Goal: Task Accomplishment & Management: Use online tool/utility

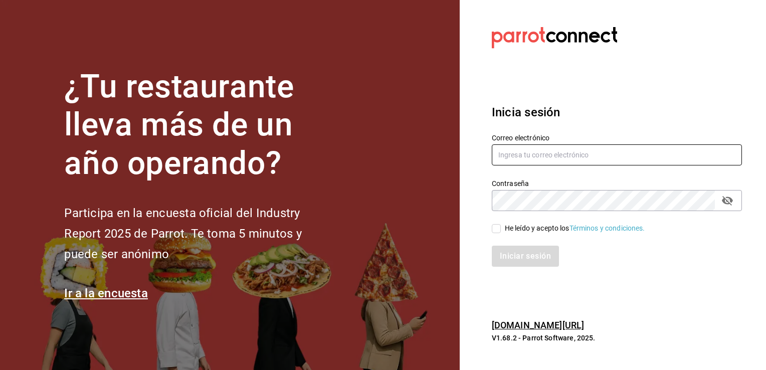
type input "[PERSON_NAME][EMAIL_ADDRESS][DOMAIN_NAME]"
click at [498, 228] on input "He leído y acepto los Términos y condiciones." at bounding box center [496, 228] width 9 height 9
checkbox input "true"
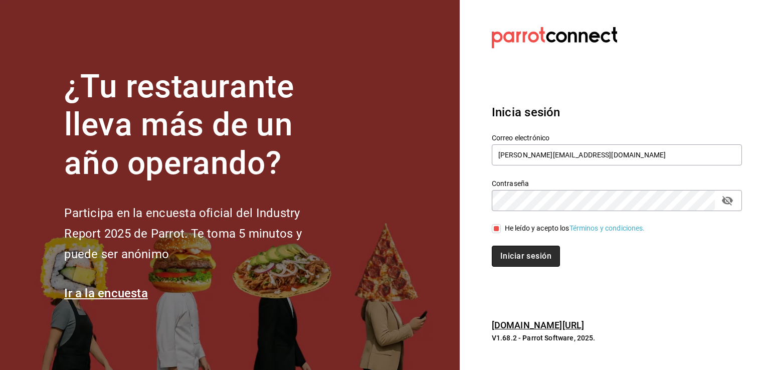
click at [531, 256] on button "Iniciar sesión" at bounding box center [526, 256] width 68 height 21
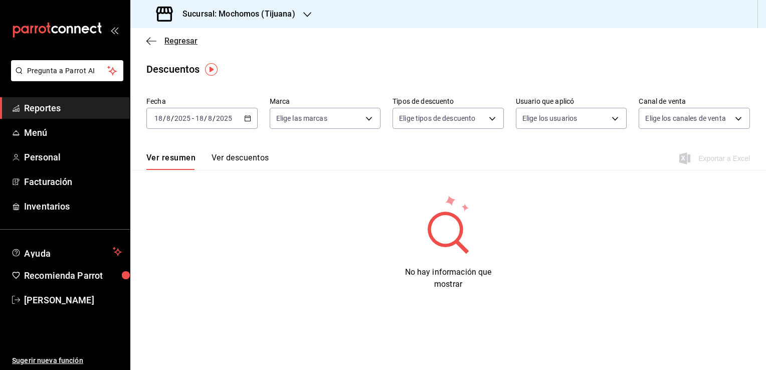
click at [185, 41] on span "Regresar" at bounding box center [180, 41] width 33 height 10
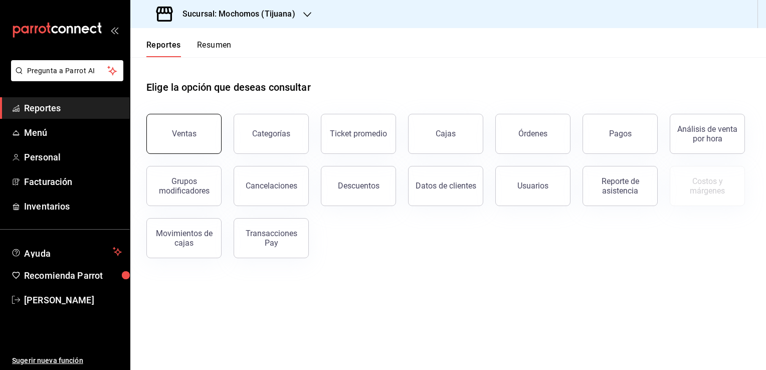
click at [176, 139] on button "Ventas" at bounding box center [183, 134] width 75 height 40
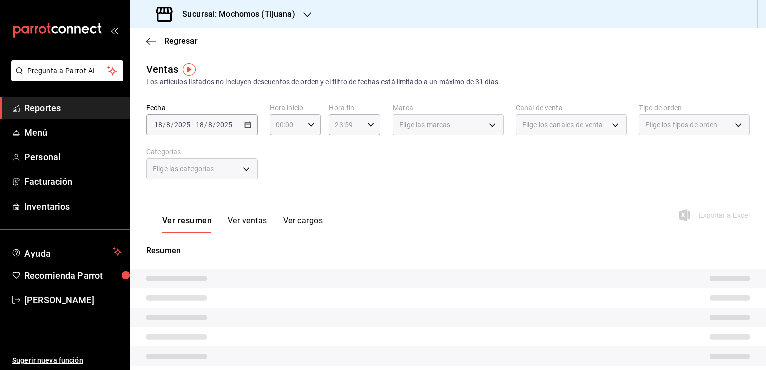
click at [292, 21] on div "Sucursal: Mochomos (Tijuana)" at bounding box center [226, 14] width 177 height 28
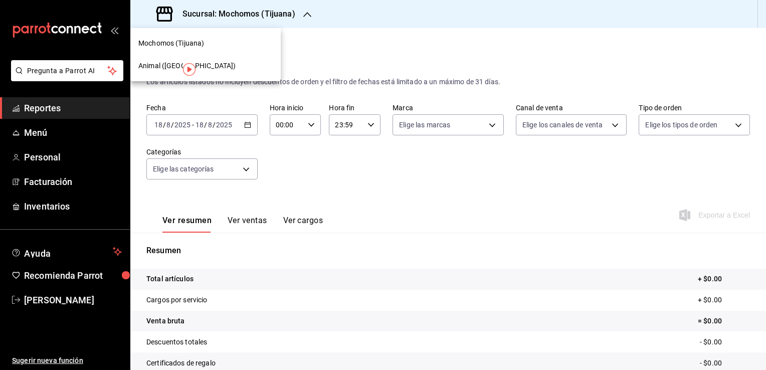
click at [213, 64] on div "Animal ([GEOGRAPHIC_DATA])" at bounding box center [205, 66] width 134 height 11
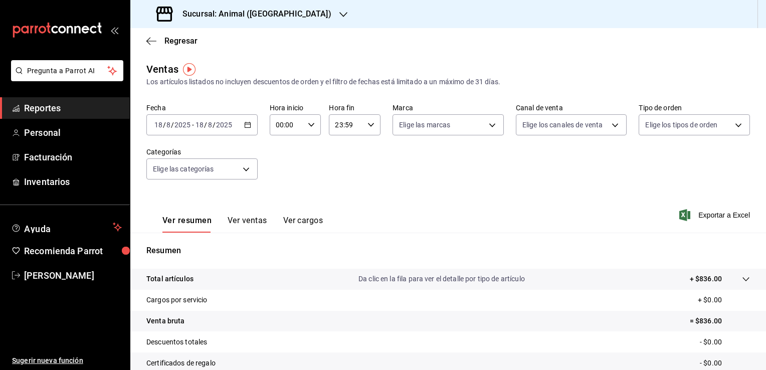
click at [244, 127] on icon "button" at bounding box center [247, 124] width 7 height 7
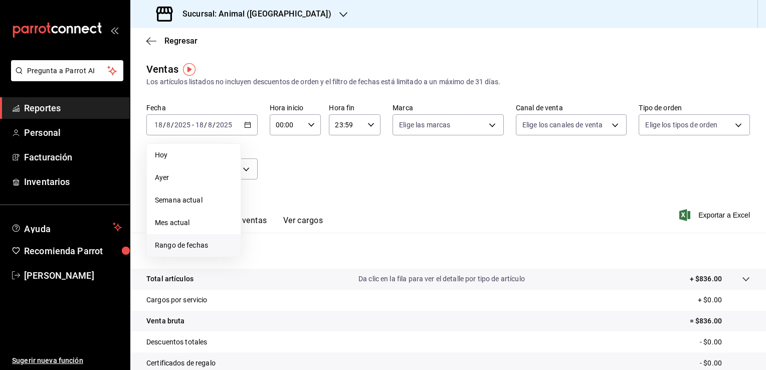
click at [185, 243] on span "Rango de fechas" at bounding box center [194, 245] width 78 height 11
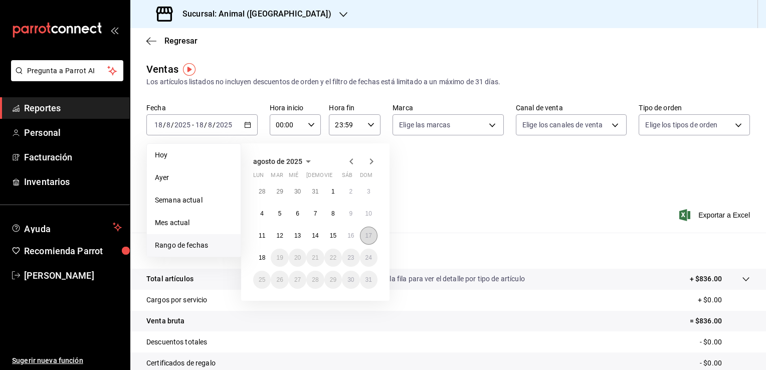
click at [371, 240] on button "17" at bounding box center [369, 236] width 18 height 18
click at [263, 255] on abbr "18" at bounding box center [262, 257] width 7 height 7
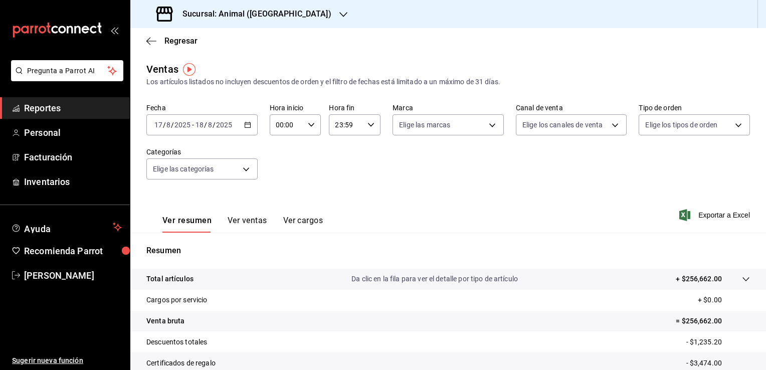
click at [309, 126] on \(Stroke\) "button" at bounding box center [311, 125] width 6 height 4
click at [281, 185] on span "04" at bounding box center [281, 182] width 10 height 8
type input "04:00"
click at [371, 127] on div at bounding box center [383, 185] width 766 height 370
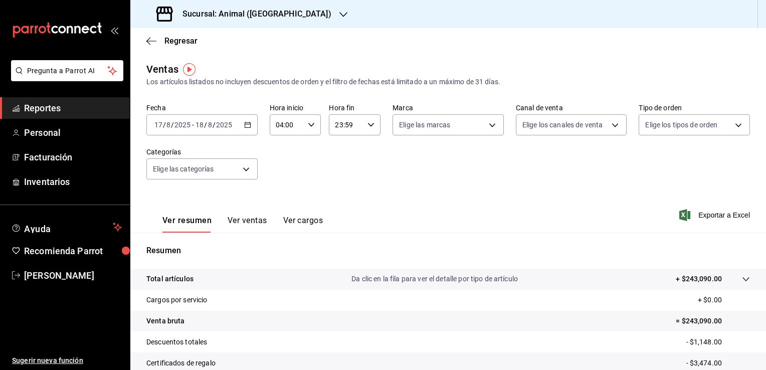
click at [371, 127] on icon "button" at bounding box center [371, 124] width 7 height 7
click at [339, 178] on span "04" at bounding box center [340, 177] width 10 height 8
click at [365, 169] on button "30" at bounding box center [365, 159] width 22 height 20
click at [367, 152] on span "00" at bounding box center [365, 150] width 10 height 8
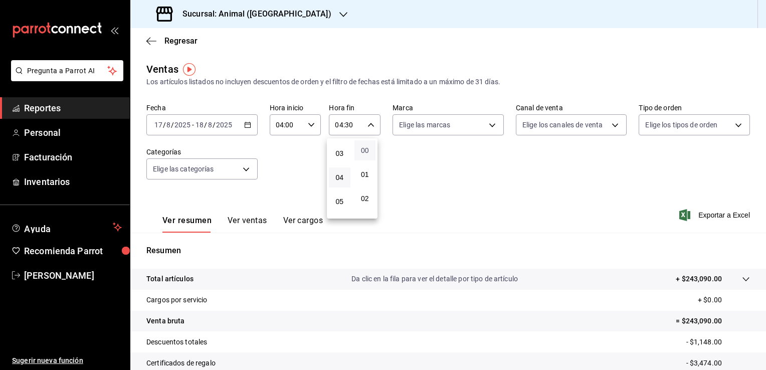
type input "04:00"
click at [504, 159] on div at bounding box center [383, 185] width 766 height 370
click at [485, 124] on body "Pregunta a Parrot AI Reportes Personal Facturación Inventarios Ayuda Recomienda…" at bounding box center [383, 185] width 766 height 370
click at [449, 196] on span "Animal (Tijuana)" at bounding box center [465, 197] width 97 height 11
type input "98bba0fd-3ba1-42e0-bfa8-4188b5c89202"
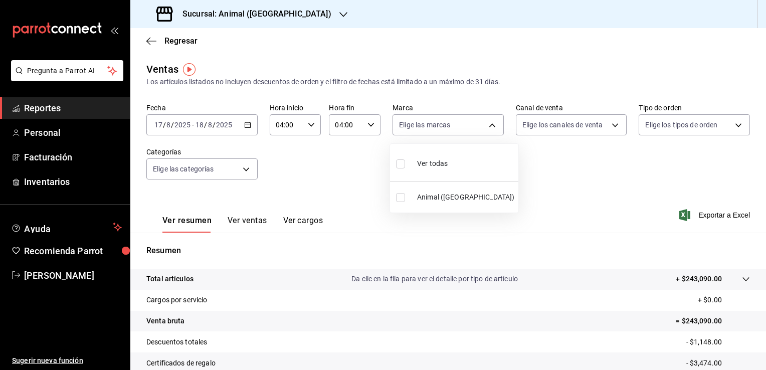
checkbox input "true"
click at [620, 193] on div at bounding box center [383, 185] width 766 height 370
click at [709, 217] on span "Exportar a Excel" at bounding box center [715, 215] width 69 height 12
click at [177, 43] on span "Regresar" at bounding box center [180, 41] width 33 height 10
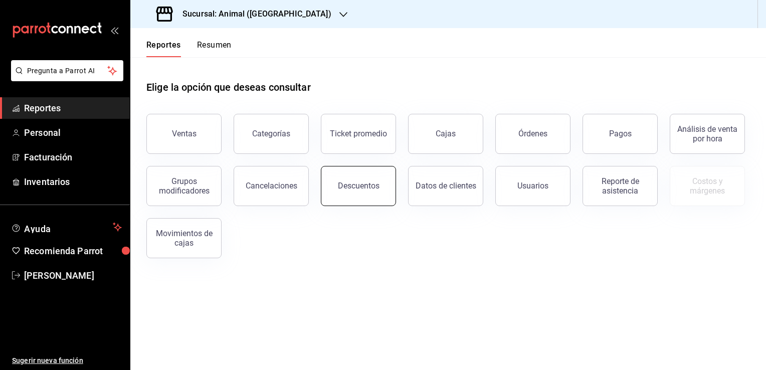
click at [373, 193] on button "Descuentos" at bounding box center [358, 186] width 75 height 40
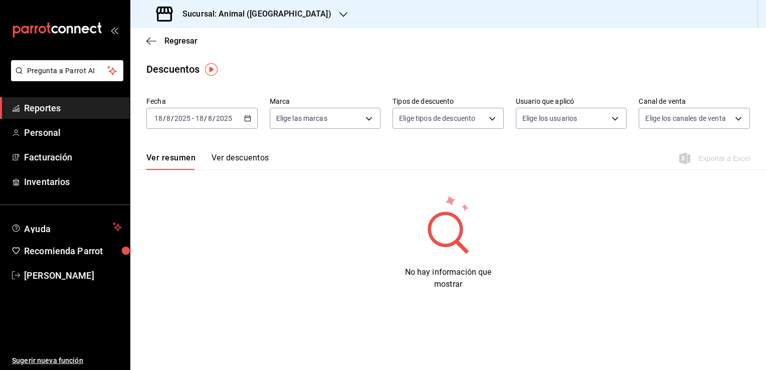
click at [249, 120] on icon "button" at bounding box center [247, 118] width 7 height 7
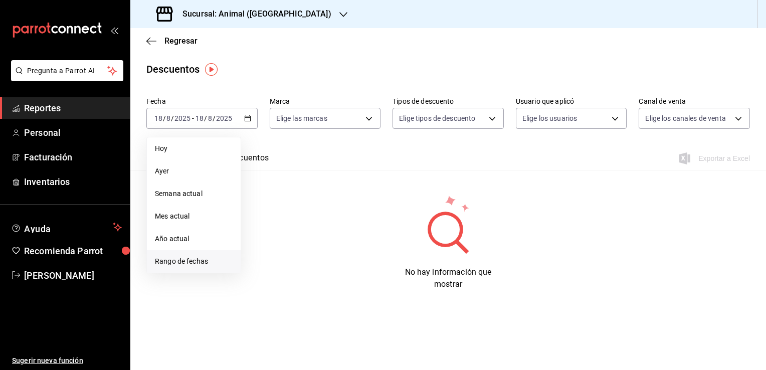
click at [191, 261] on span "Rango de fechas" at bounding box center [194, 261] width 78 height 11
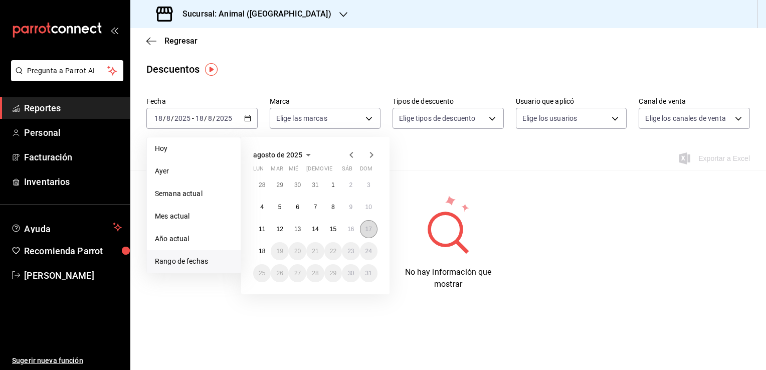
click at [367, 228] on abbr "17" at bounding box center [369, 229] width 7 height 7
click at [262, 252] on abbr "18" at bounding box center [262, 251] width 7 height 7
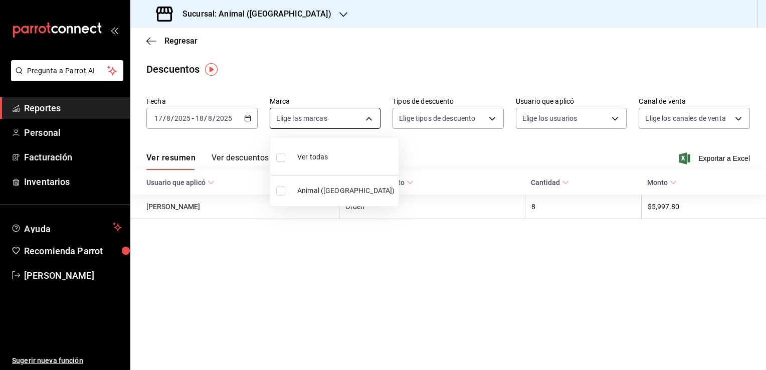
click at [369, 121] on body "Pregunta a Parrot AI Reportes Personal Facturación Inventarios Ayuda Recomienda…" at bounding box center [383, 185] width 766 height 370
click at [335, 187] on span "Animal (Tijuana)" at bounding box center [345, 191] width 97 height 11
type input "98bba0fd-3ba1-42e0-bfa8-4188b5c89202"
checkbox input "true"
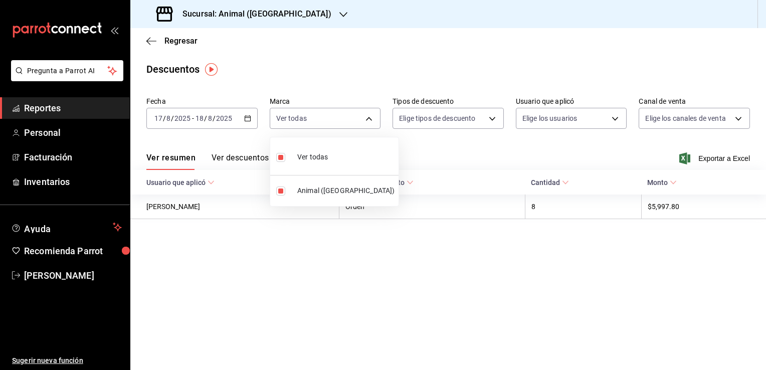
click at [538, 156] on div at bounding box center [383, 185] width 766 height 370
click at [712, 159] on span "Exportar a Excel" at bounding box center [715, 158] width 69 height 12
click at [175, 41] on span "Regresar" at bounding box center [180, 41] width 33 height 10
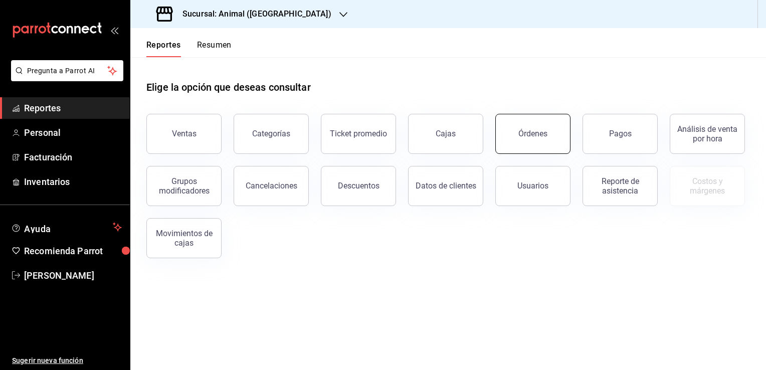
click at [536, 140] on button "Órdenes" at bounding box center [532, 134] width 75 height 40
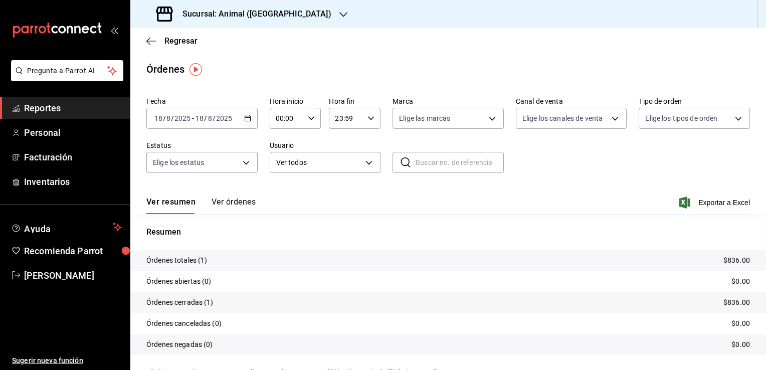
click at [246, 115] on icon "button" at bounding box center [247, 118] width 7 height 7
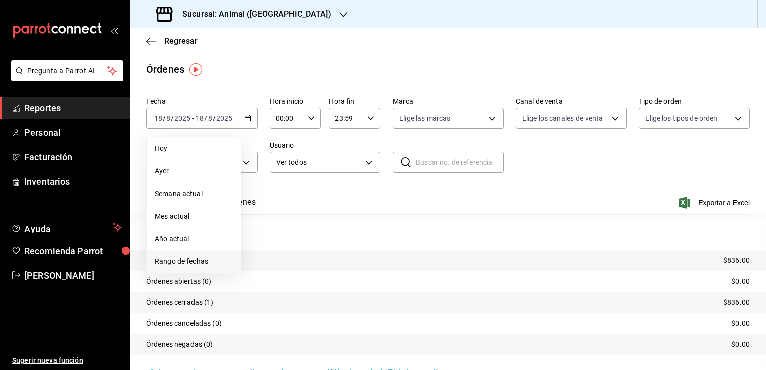
click at [191, 264] on span "Rango de fechas" at bounding box center [194, 261] width 78 height 11
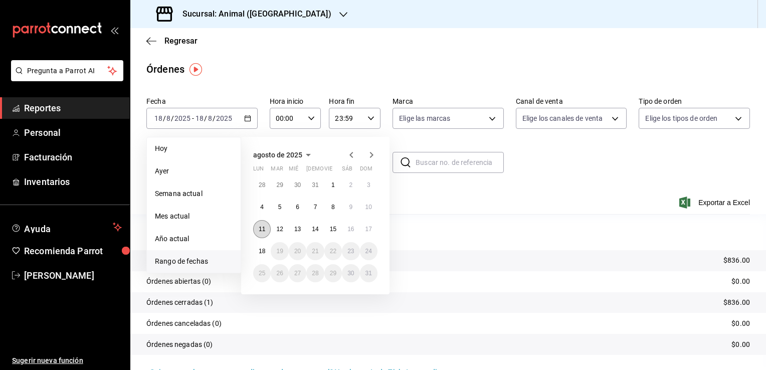
click at [258, 232] on button "11" at bounding box center [262, 229] width 18 height 18
click at [261, 244] on button "18" at bounding box center [262, 251] width 18 height 18
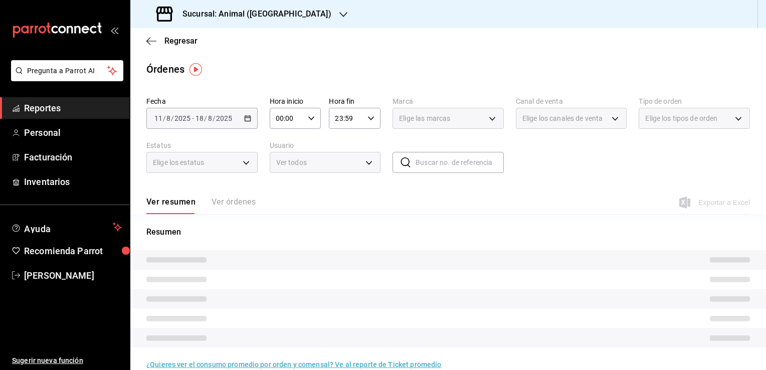
click at [311, 115] on icon "button" at bounding box center [311, 118] width 7 height 7
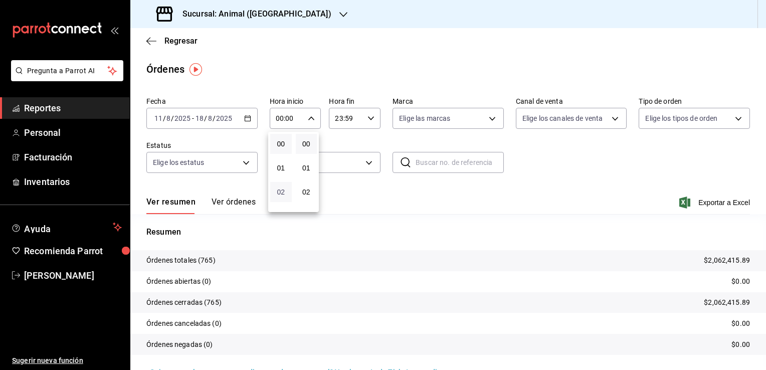
click at [281, 192] on span "02" at bounding box center [281, 192] width 10 height 8
type input "02:00"
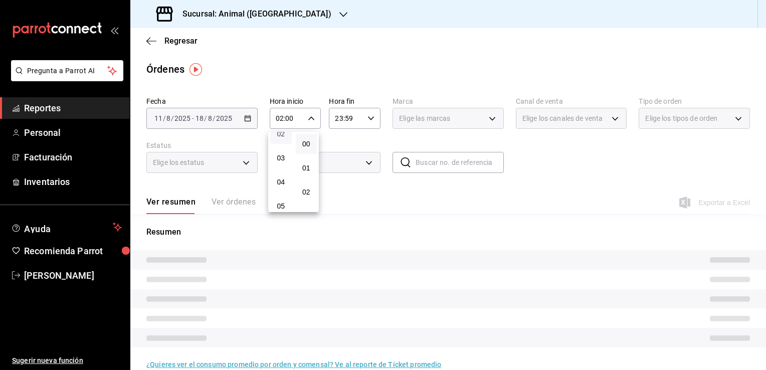
scroll to position [60, 0]
click at [281, 184] on span "04" at bounding box center [281, 180] width 10 height 8
type input "04:00"
click at [367, 119] on div at bounding box center [383, 185] width 766 height 370
click at [368, 119] on icon "button" at bounding box center [371, 118] width 7 height 7
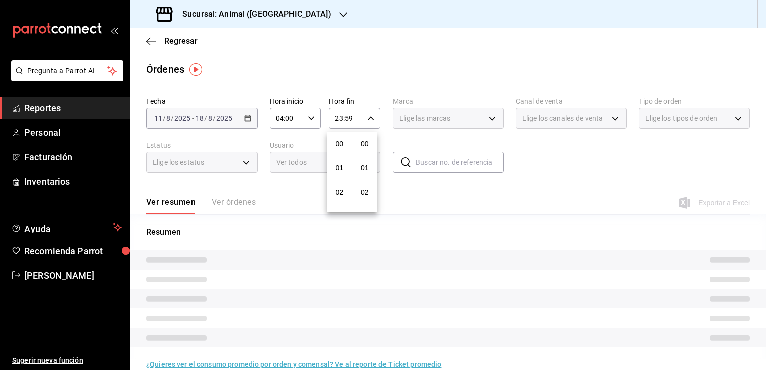
scroll to position [1388, 0]
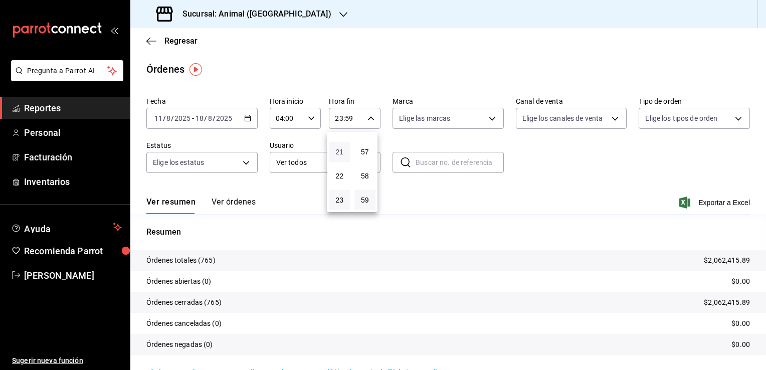
click at [339, 149] on span "21" at bounding box center [340, 152] width 10 height 8
type input "21:59"
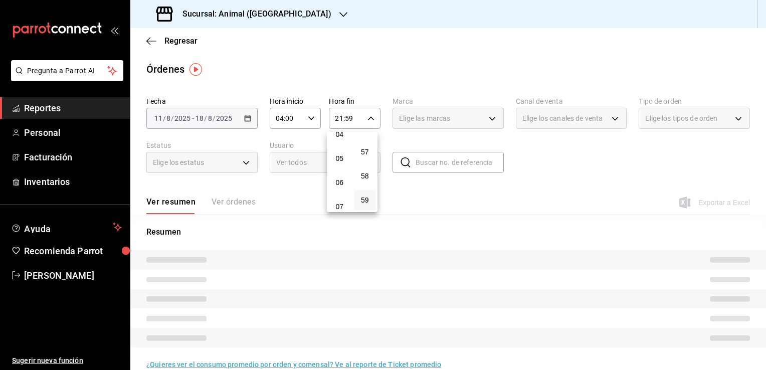
scroll to position [86, 0]
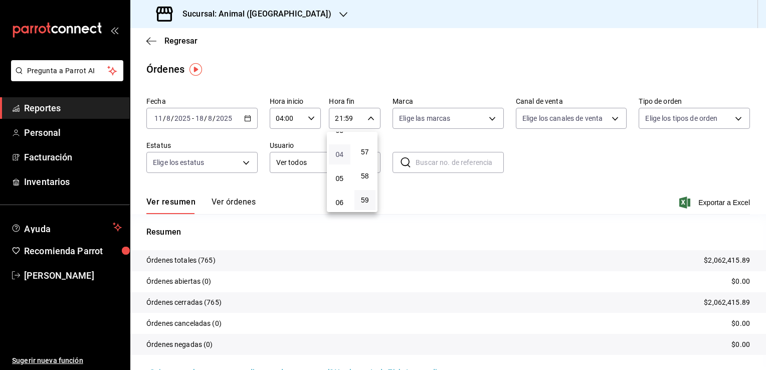
click at [341, 157] on span "04" at bounding box center [340, 154] width 10 height 8
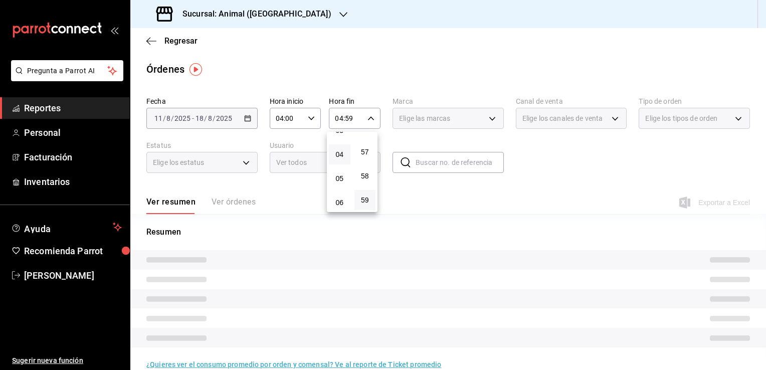
click at [368, 118] on div at bounding box center [383, 185] width 766 height 370
click at [368, 118] on icon "button" at bounding box center [371, 118] width 7 height 7
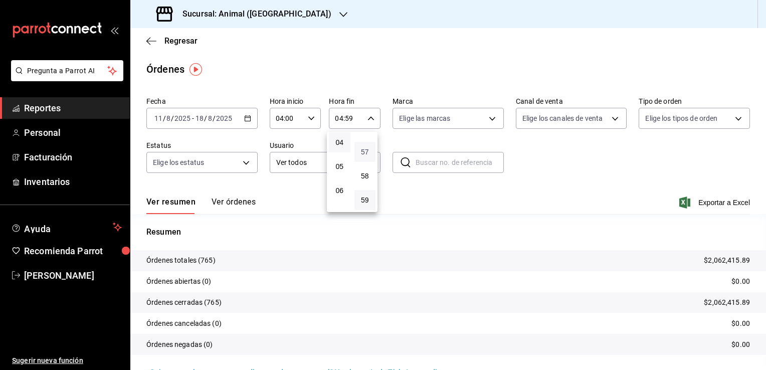
click at [364, 152] on span "57" at bounding box center [365, 152] width 10 height 8
type input "04:57"
click at [365, 143] on span "00" at bounding box center [365, 144] width 10 height 8
type input "04:00"
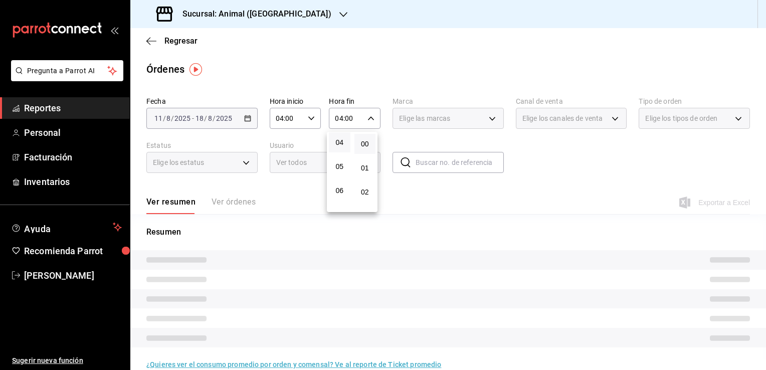
click at [440, 125] on div at bounding box center [383, 185] width 766 height 370
click at [486, 118] on div "Elige las marcas" at bounding box center [448, 118] width 111 height 21
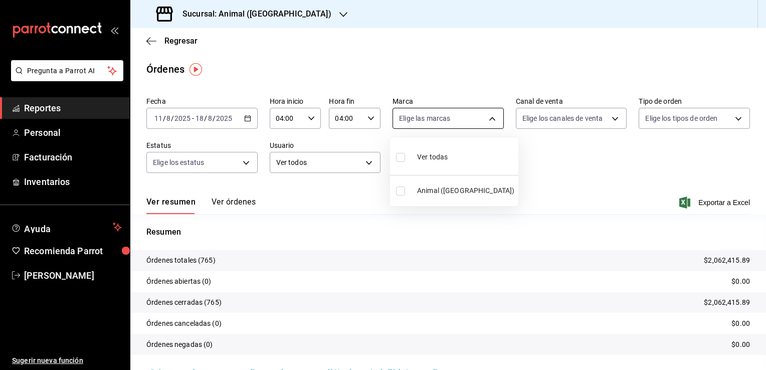
click at [486, 118] on body "Pregunta a Parrot AI Reportes Personal Facturación Inventarios Ayuda Recomienda…" at bounding box center [383, 185] width 766 height 370
click at [431, 188] on span "Animal (Tijuana)" at bounding box center [465, 191] width 97 height 11
type input "98bba0fd-3ba1-42e0-bfa8-4188b5c89202"
checkbox input "true"
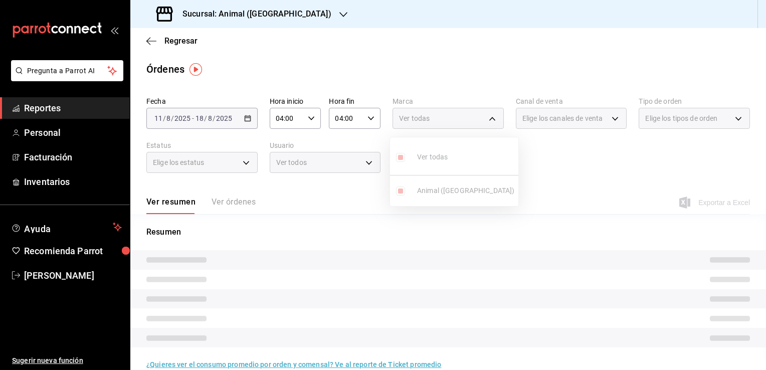
click at [632, 161] on div at bounding box center [383, 185] width 766 height 370
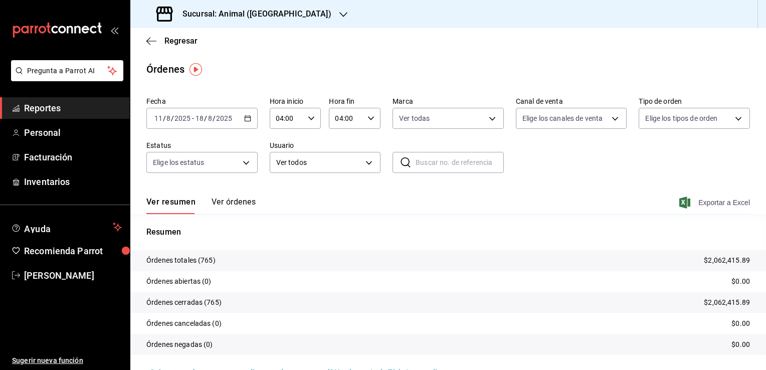
click at [713, 204] on span "Exportar a Excel" at bounding box center [715, 203] width 69 height 12
